Goal: Task Accomplishment & Management: Complete application form

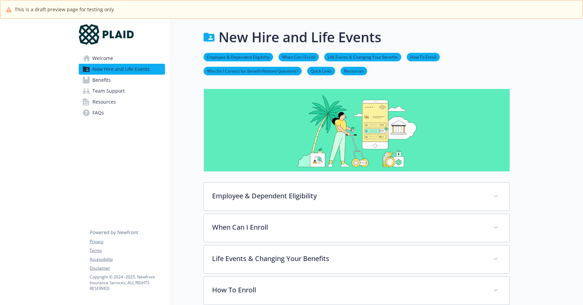
click at [177, 55] on div "New Hire and Life Events Employee & Dependent Eligibility When Can I Enroll Lif…" at bounding box center [340, 279] width 339 height 520
